Goal: Task Accomplishment & Management: Use online tool/utility

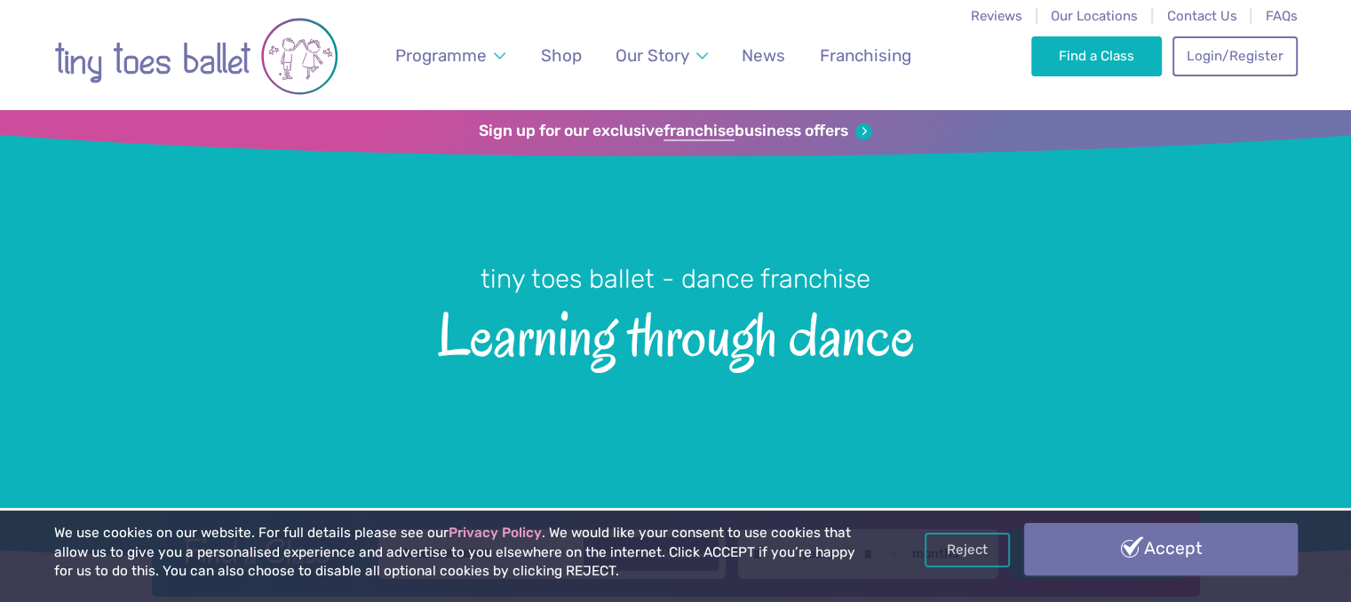
click at [1128, 561] on link "Accept" at bounding box center [1161, 549] width 274 height 52
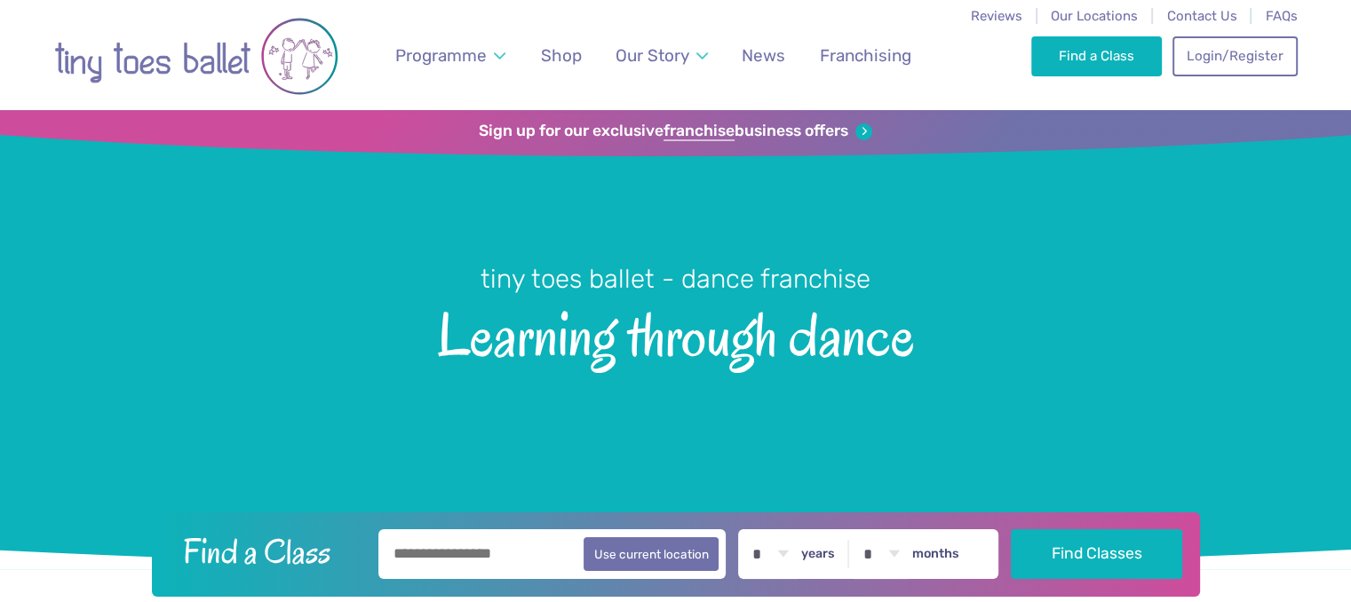
click at [447, 551] on input "text" at bounding box center [553, 555] width 348 height 50
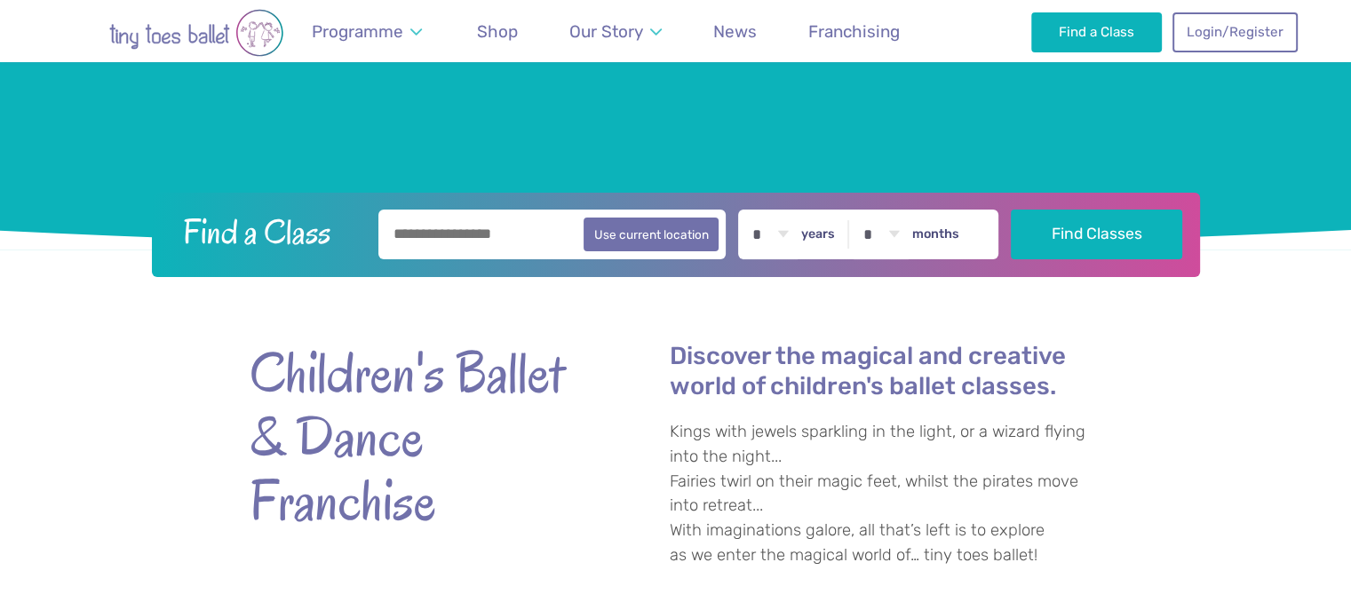
scroll to position [340, 0]
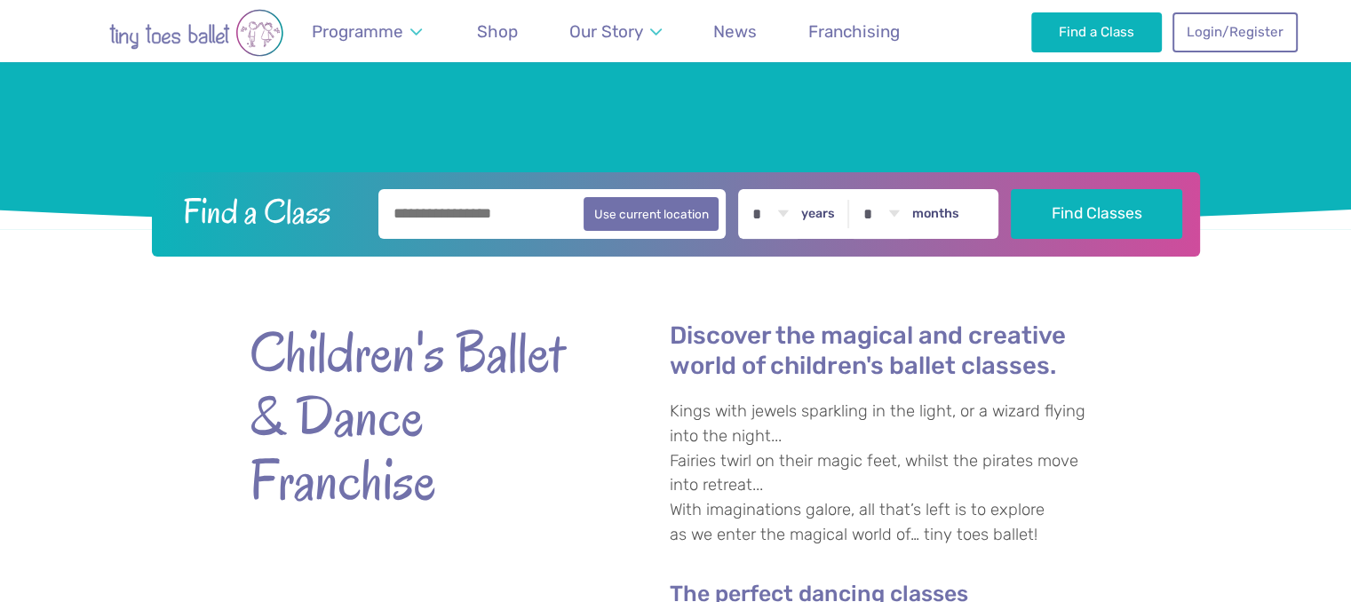
click at [794, 215] on select "* * * * * * * * * * ** ** **" at bounding box center [770, 214] width 55 height 50
select select "*"
click at [754, 189] on select "* * * * * * * * * * ** ** **" at bounding box center [770, 214] width 55 height 50
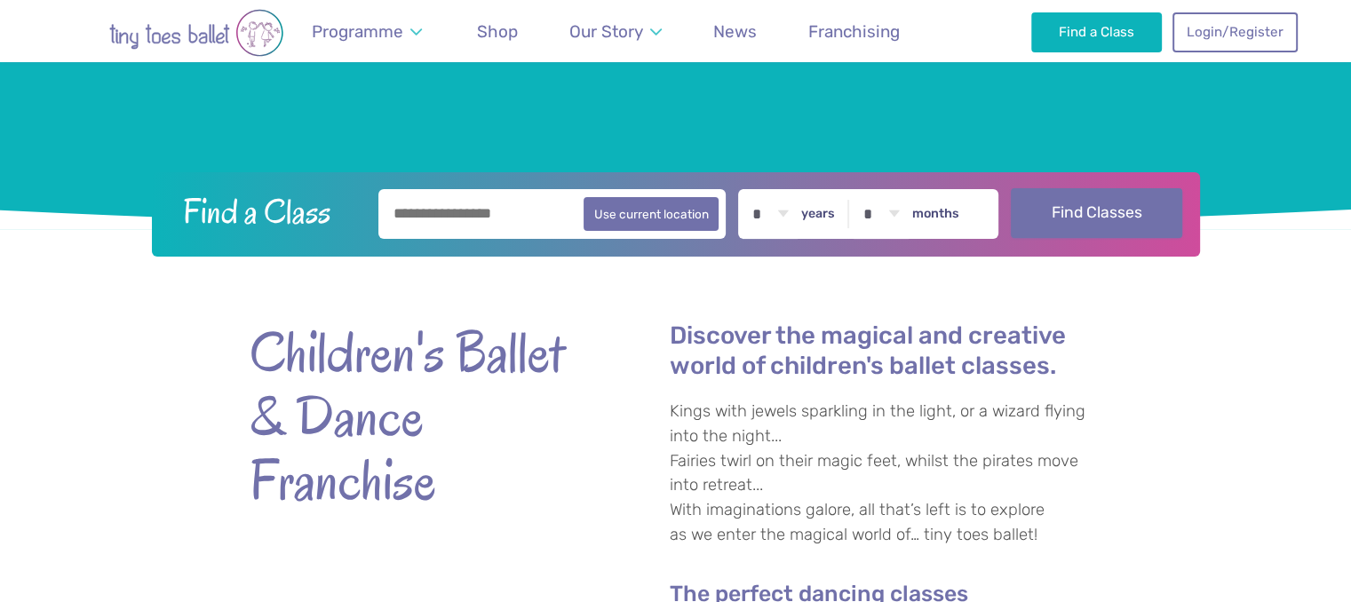
click at [1096, 214] on button "Find Classes" at bounding box center [1096, 213] width 171 height 50
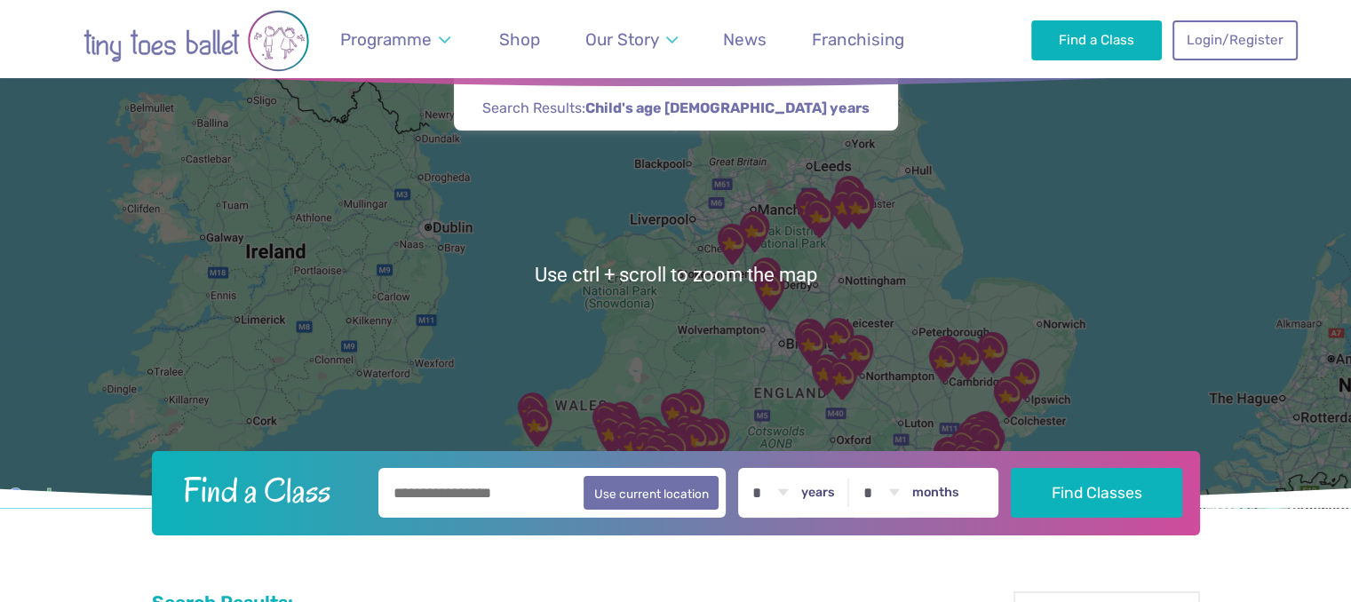
scroll to position [63, 0]
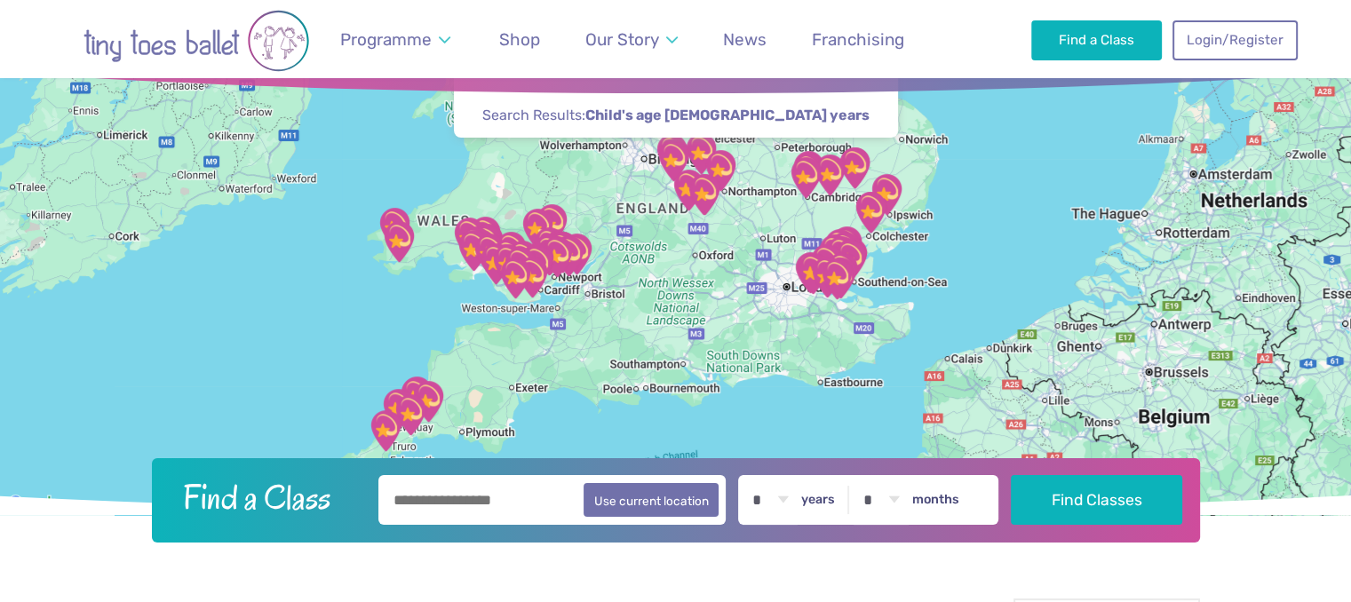
drag, startPoint x: 1144, startPoint y: 386, endPoint x: 1003, endPoint y: 189, distance: 241.9
click at [1003, 189] on div at bounding box center [675, 281] width 1351 height 468
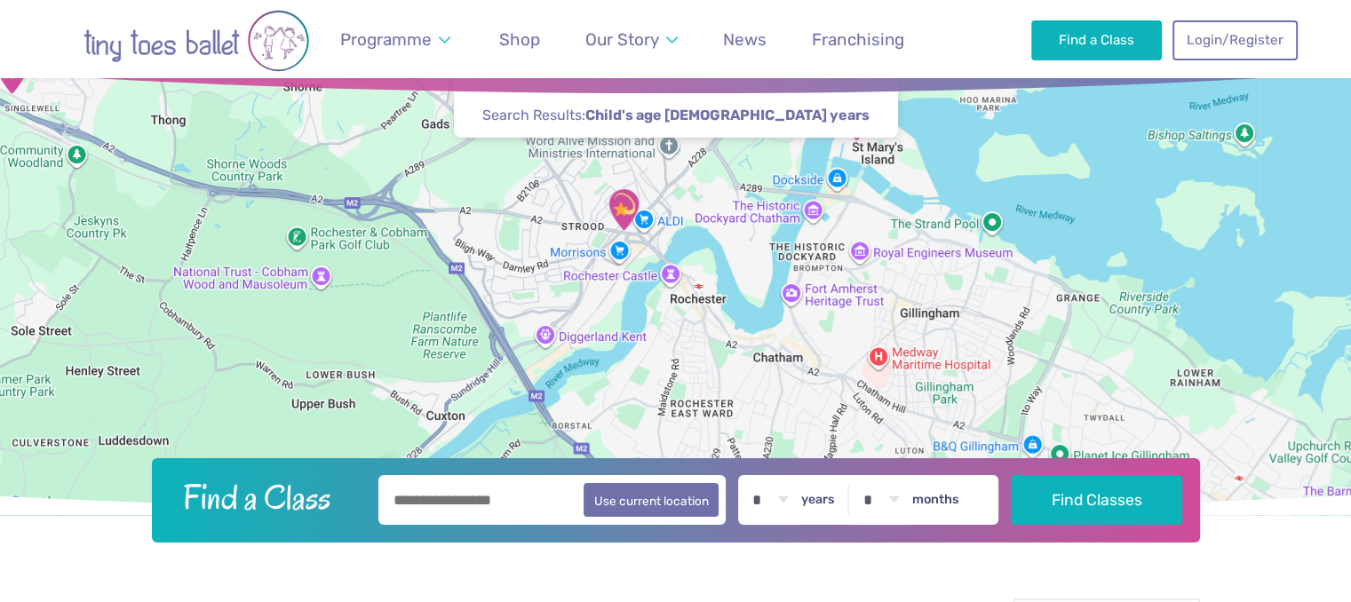
click at [857, 123] on img "St Mary‘s island community centre" at bounding box center [856, 120] width 59 height 59
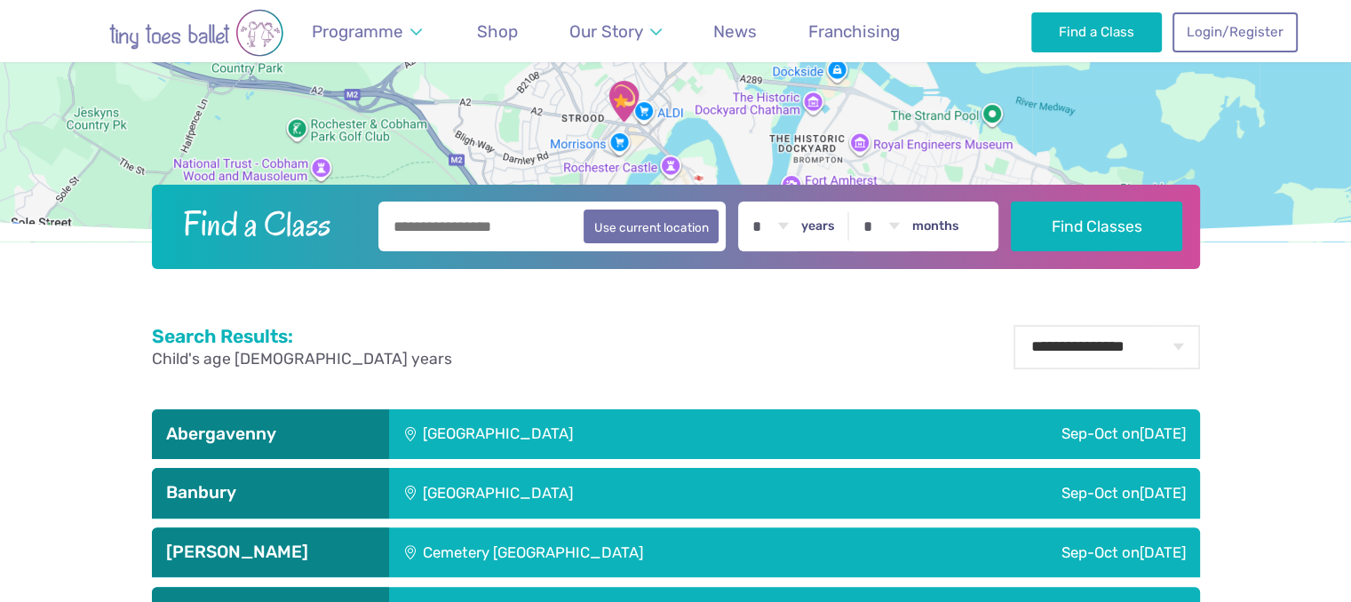
scroll to position [12, 0]
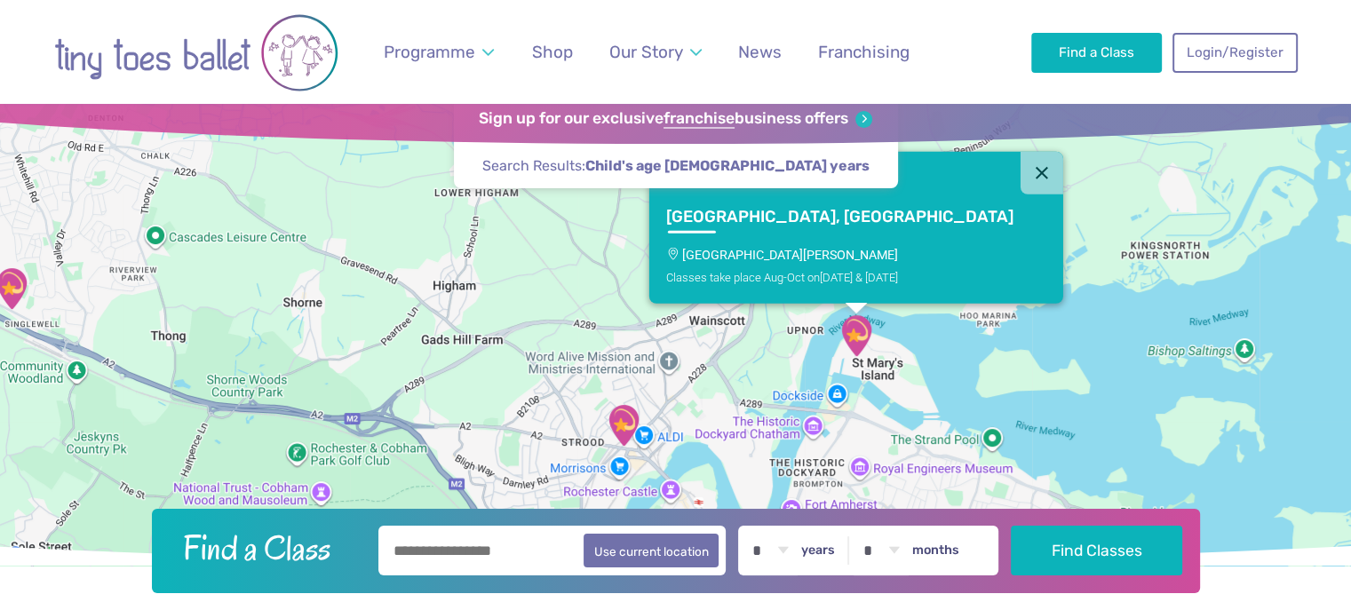
click at [480, 557] on input "text" at bounding box center [553, 551] width 348 height 50
click at [664, 561] on button "Use current location" at bounding box center [652, 550] width 136 height 34
type input "**********"
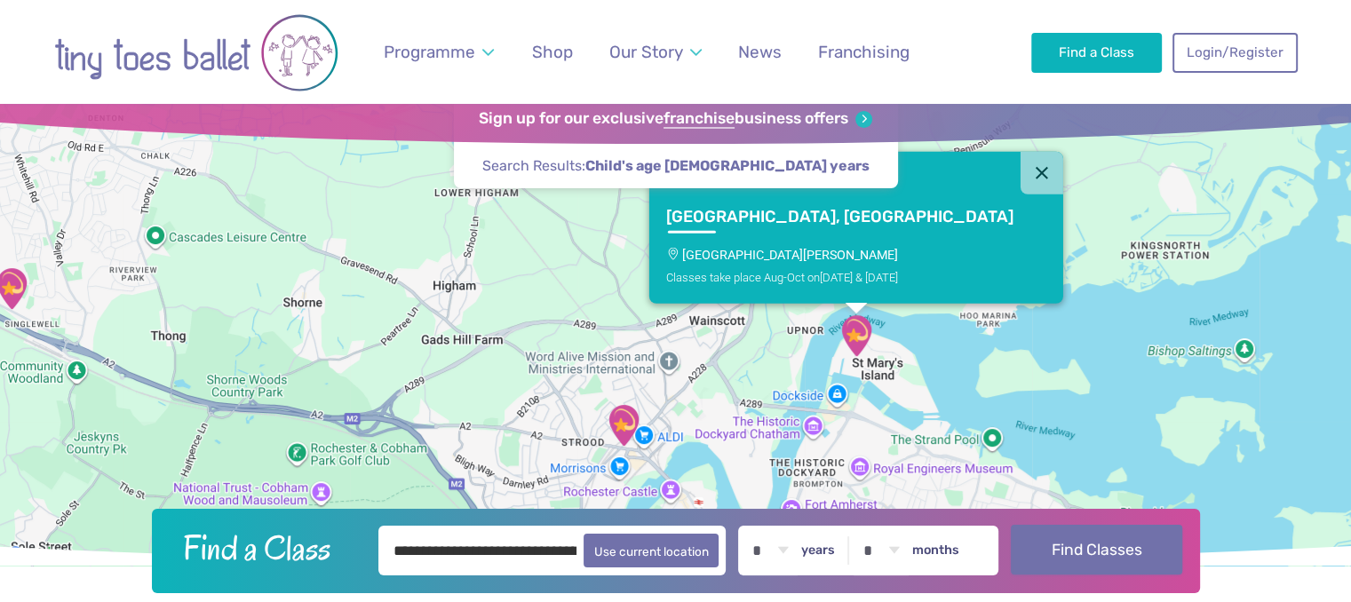
click at [1120, 555] on button "Find Classes" at bounding box center [1096, 550] width 171 height 50
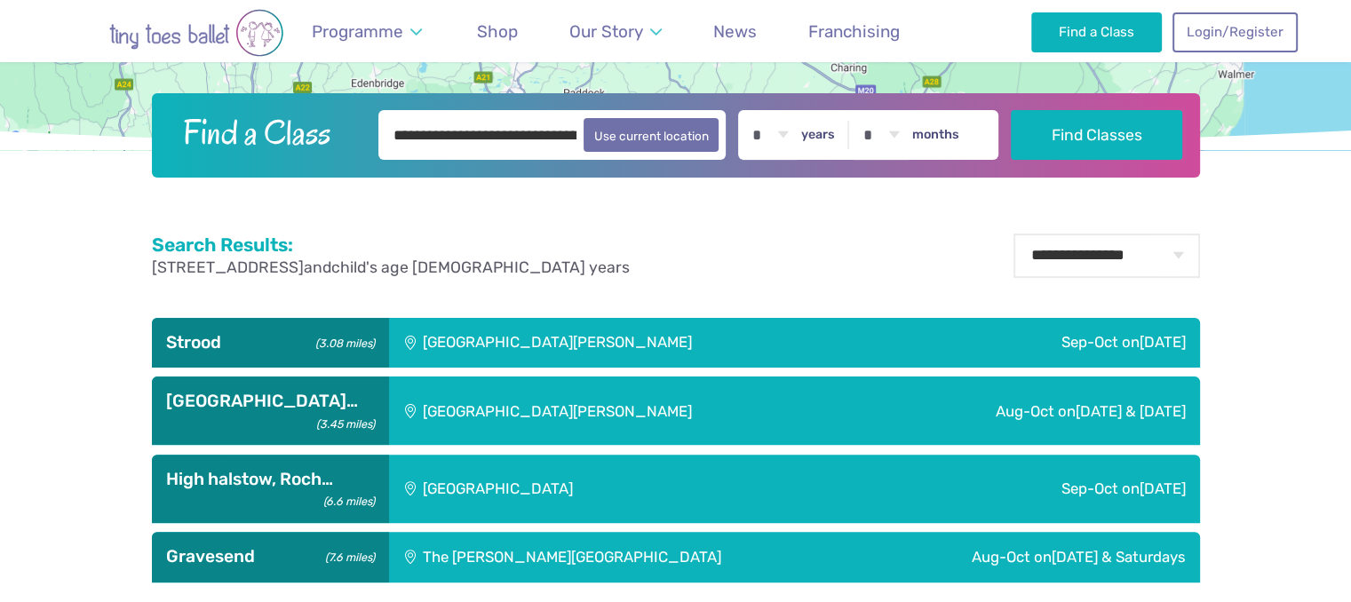
scroll to position [416, 0]
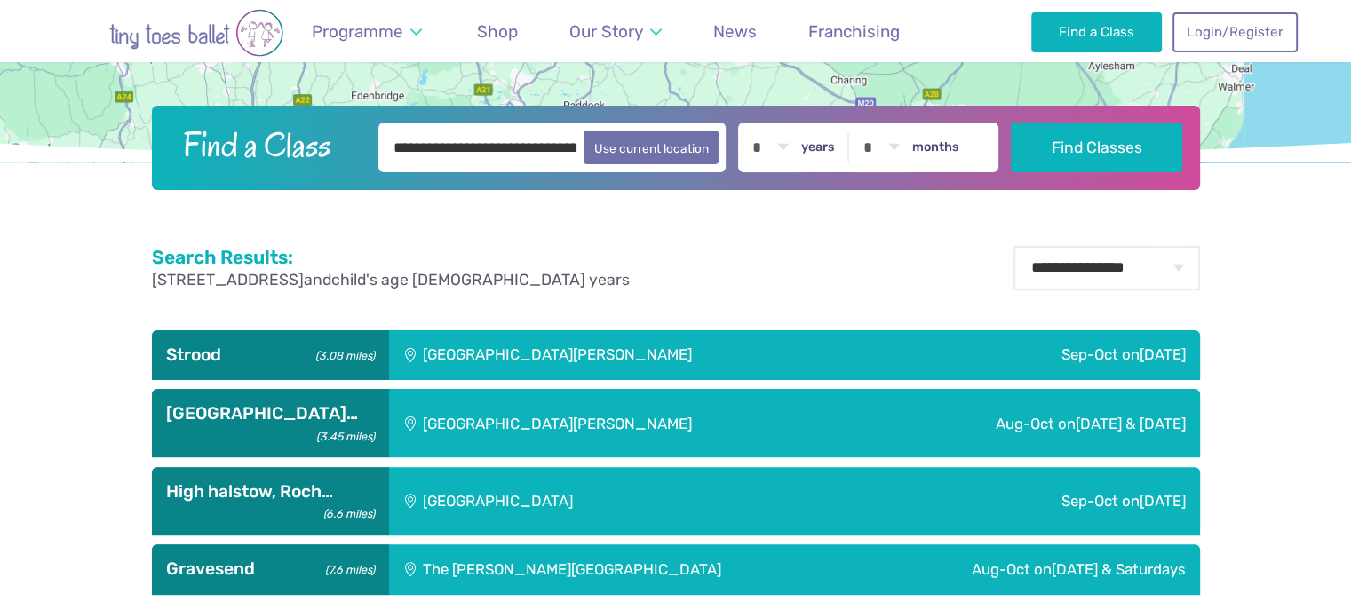
click at [223, 352] on h3 "Strood (3.08 miles)" at bounding box center [270, 355] width 209 height 21
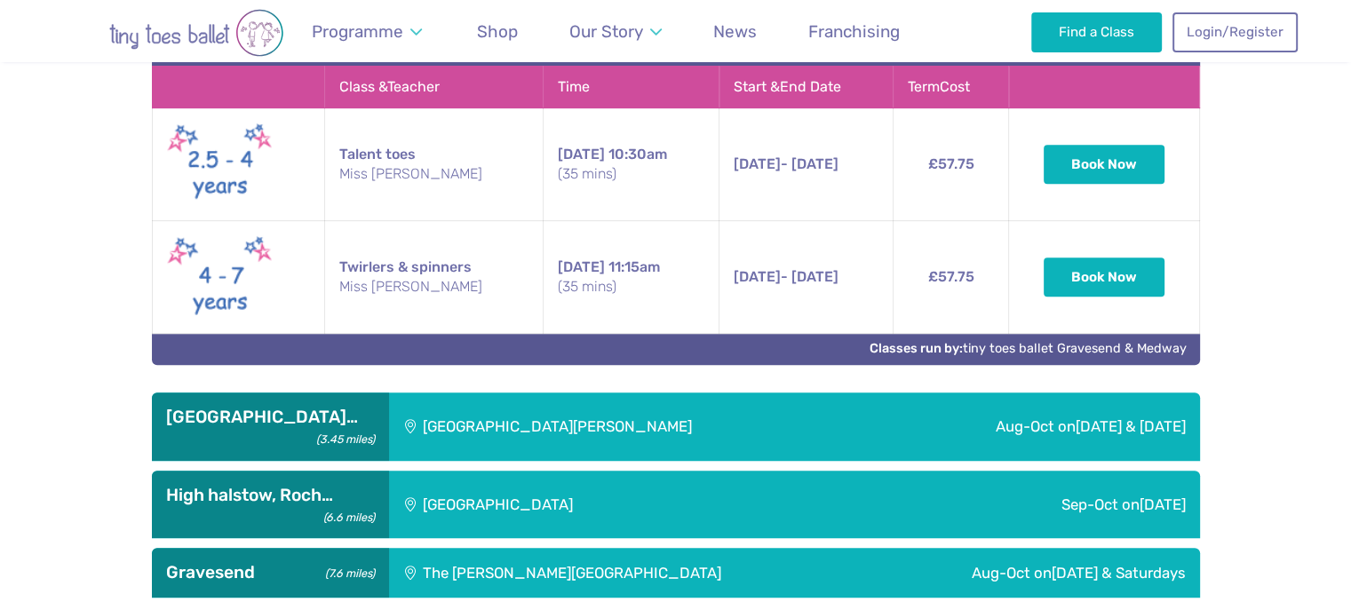
scroll to position [810, 0]
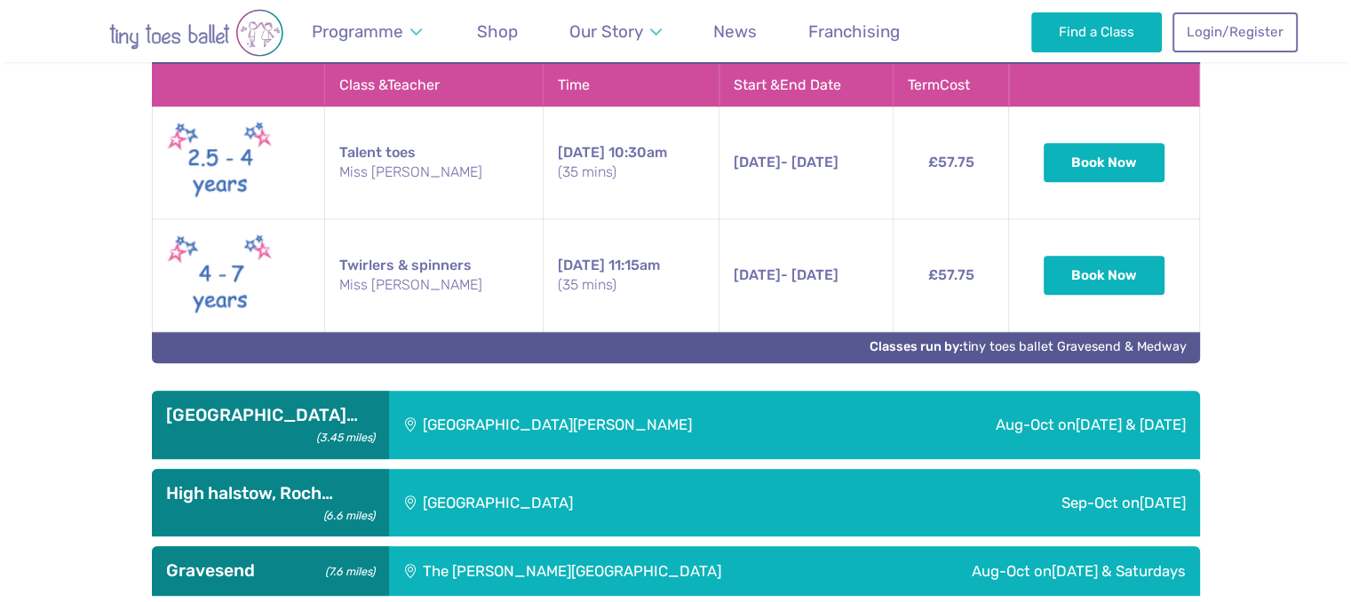
click at [540, 418] on div "[GEOGRAPHIC_DATA][PERSON_NAME]" at bounding box center [629, 425] width 481 height 68
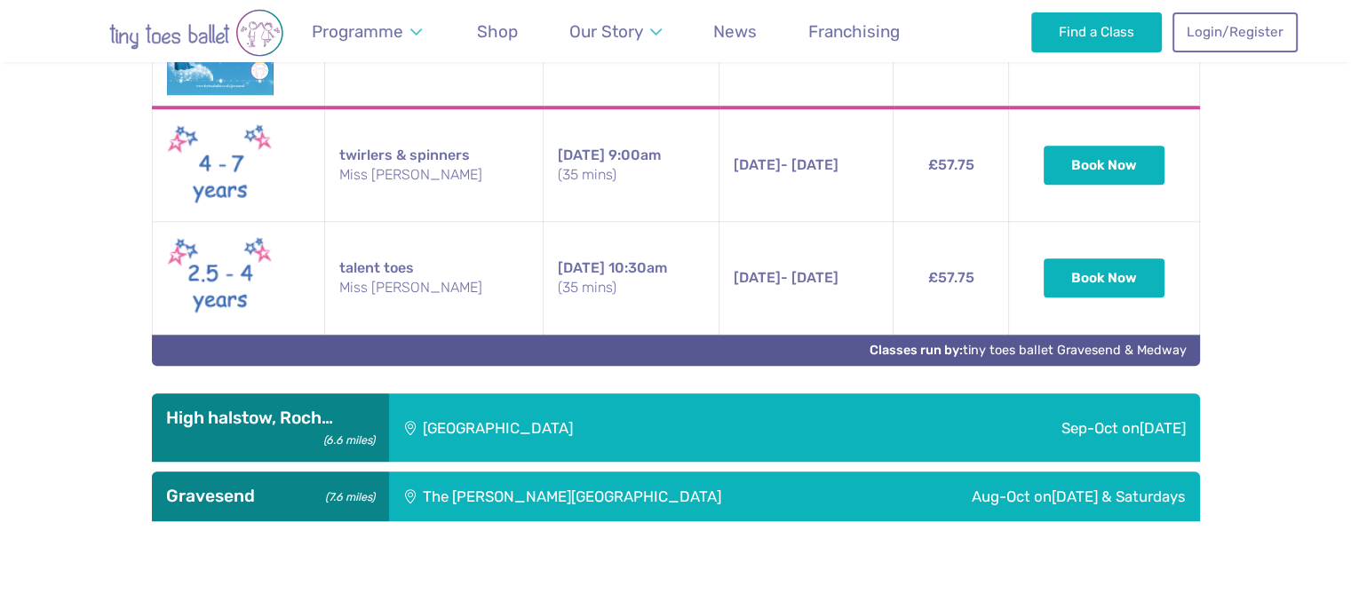
scroll to position [1596, 0]
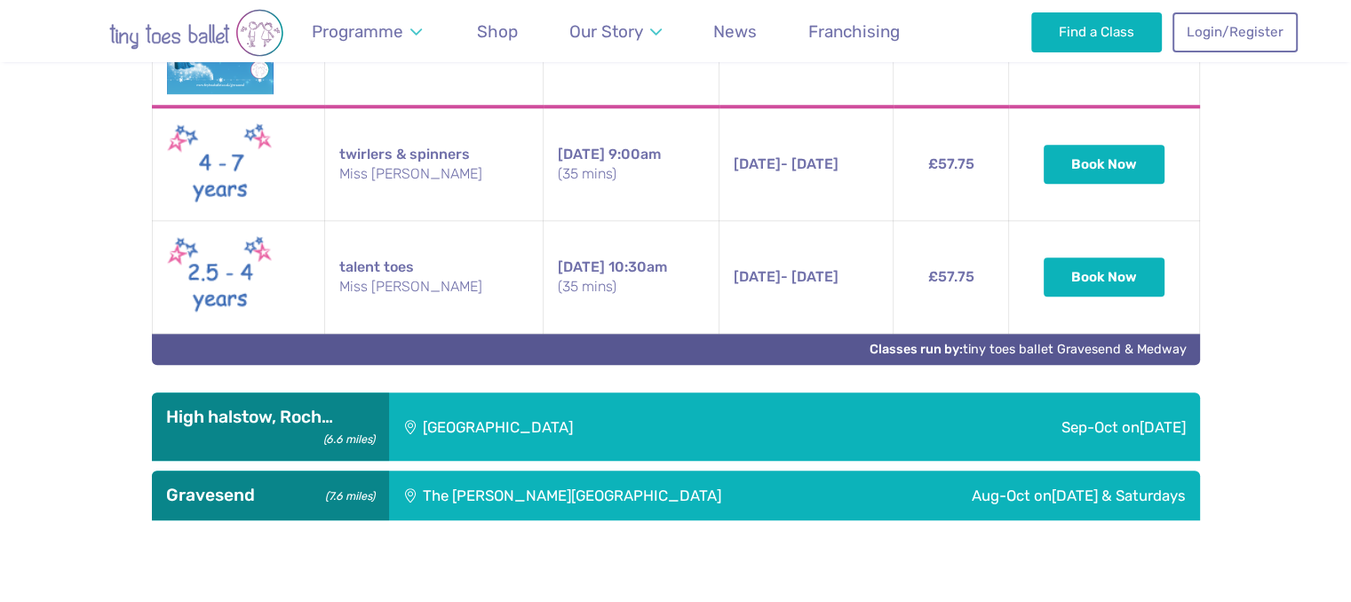
click at [732, 395] on div "[GEOGRAPHIC_DATA]" at bounding box center [618, 427] width 458 height 68
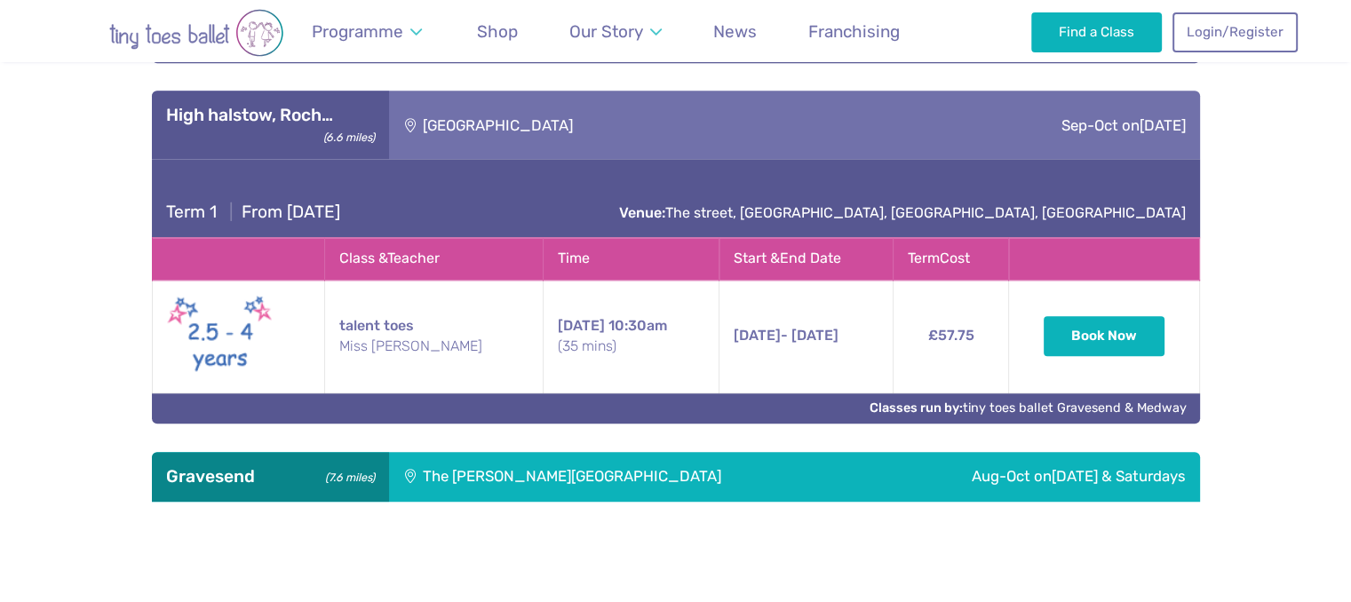
scroll to position [1901, 0]
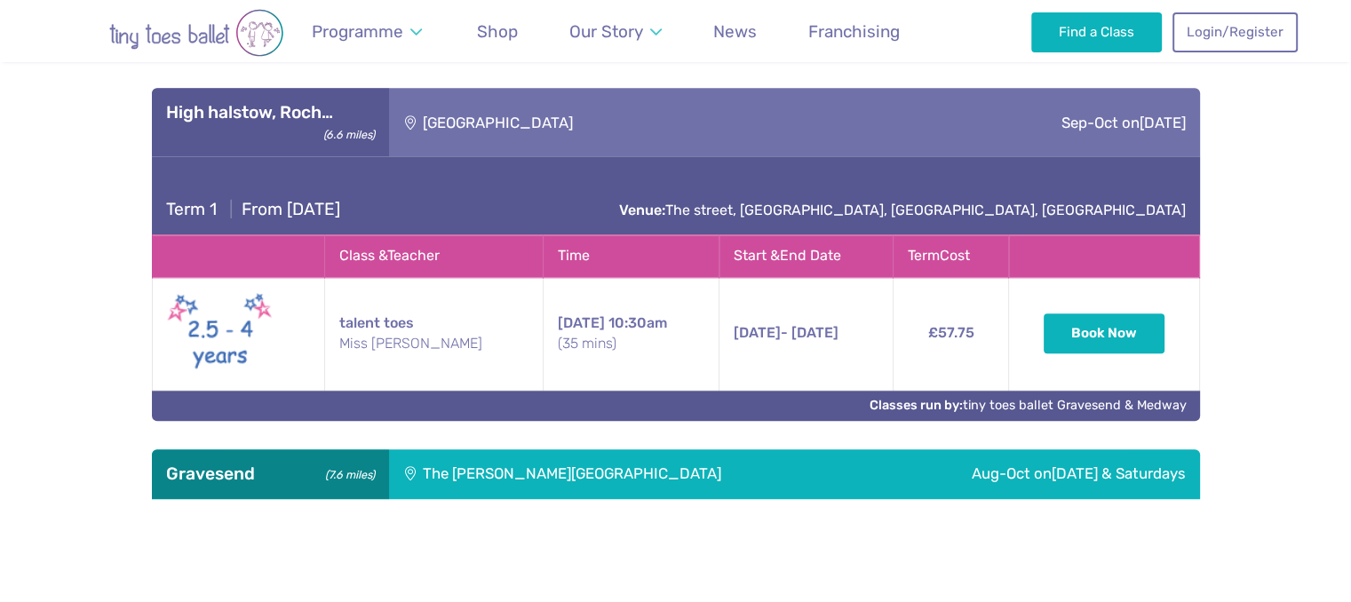
click at [635, 450] on div "The [PERSON_NAME][GEOGRAPHIC_DATA]" at bounding box center [627, 475] width 477 height 50
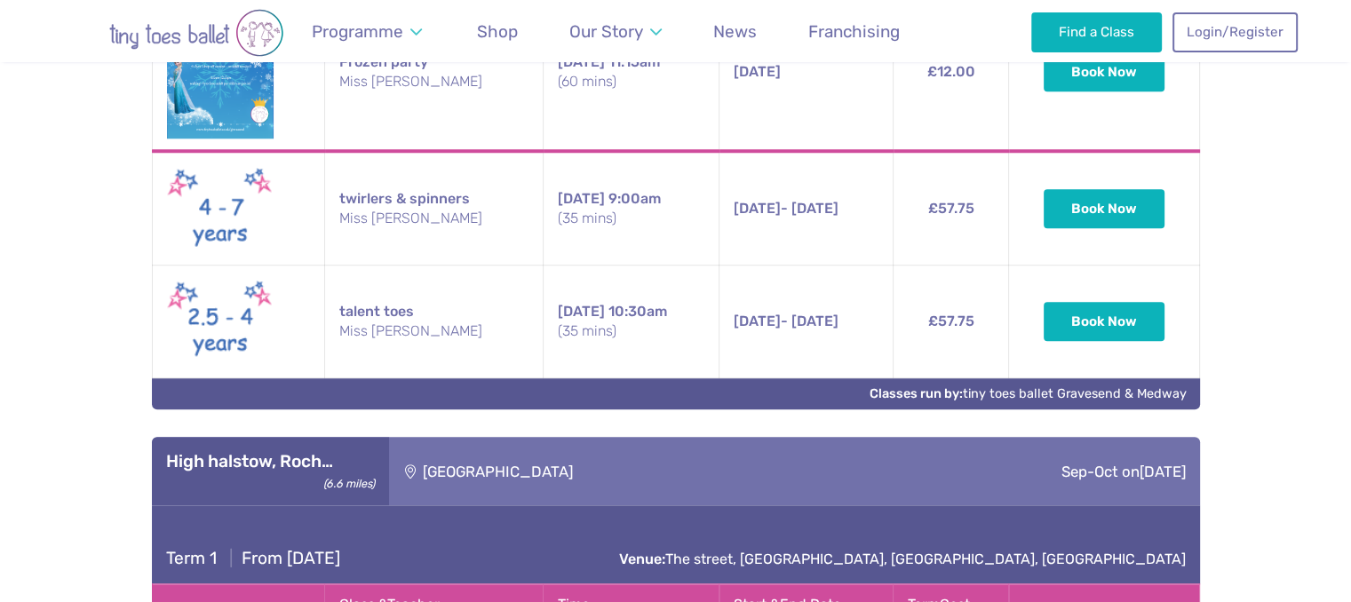
scroll to position [1552, 0]
click at [1290, 498] on div "**********" at bounding box center [675, 448] width 1351 height 2676
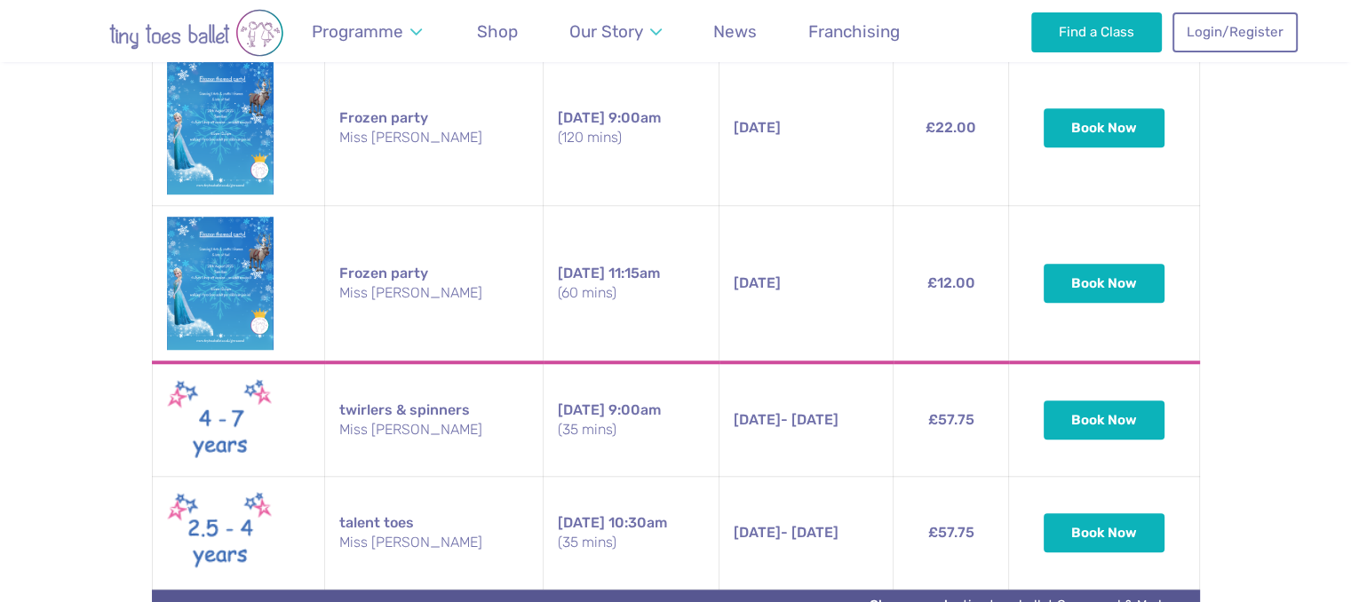
scroll to position [1332, 0]
